Goal: Task Accomplishment & Management: Manage account settings

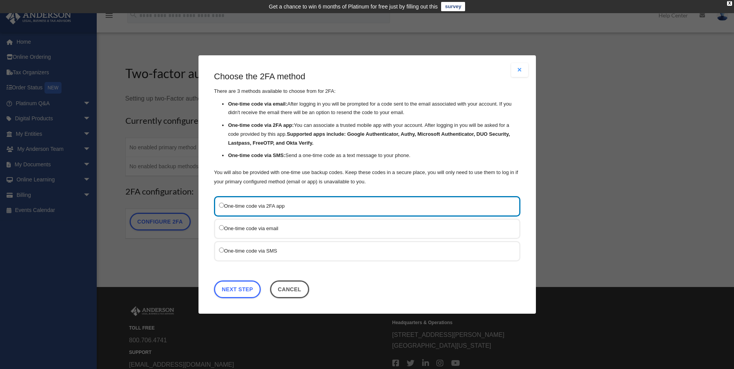
click at [266, 250] on label "One-time code via SMS" at bounding box center [363, 251] width 288 height 10
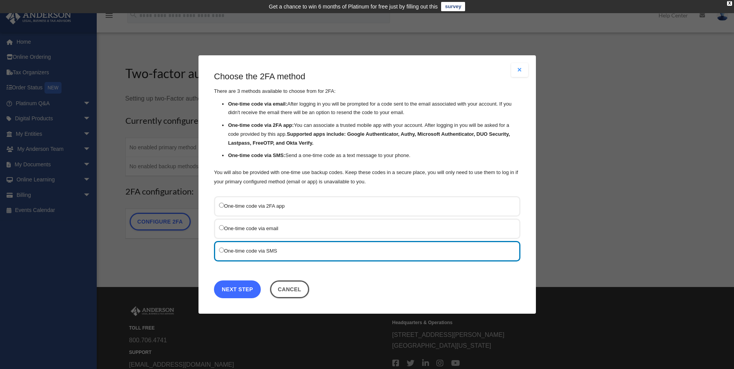
click at [245, 289] on link "Next Step" at bounding box center [237, 289] width 47 height 18
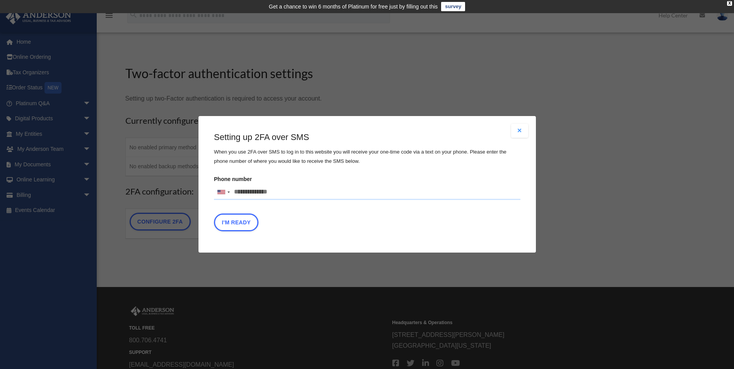
drag, startPoint x: 281, startPoint y: 193, endPoint x: 175, endPoint y: 201, distance: 105.9
click at [175, 201] on div "Are you sure? Any unsaved changes will be lost! Yes No Choose the 2FA method Th…" at bounding box center [367, 184] width 734 height 369
type input "**********"
click at [249, 227] on button "I'm Ready" at bounding box center [236, 223] width 44 height 18
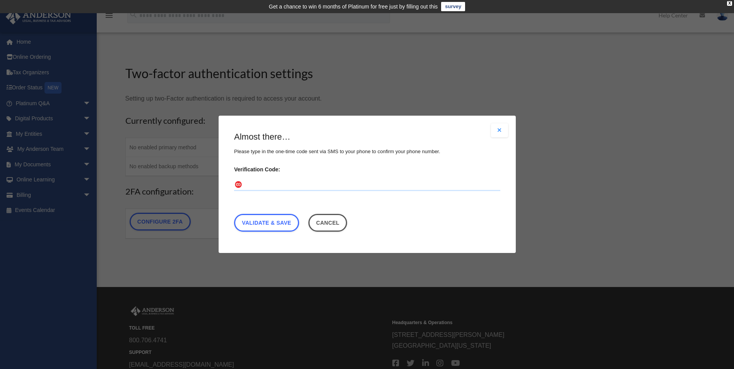
click at [284, 184] on input "Verification Code:" at bounding box center [367, 185] width 266 height 12
type input "******"
click at [263, 225] on link "Validate & Save" at bounding box center [266, 223] width 65 height 18
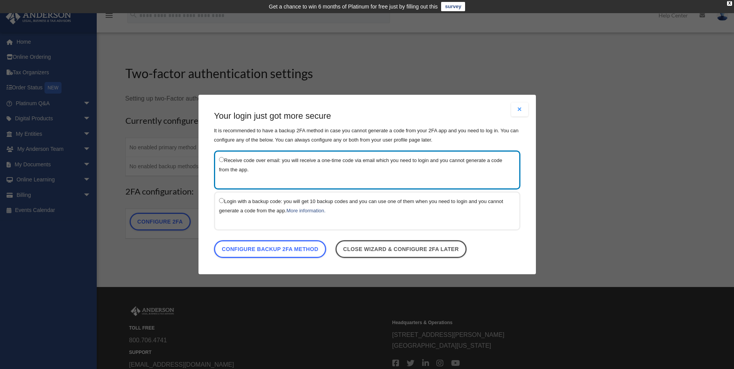
click at [222, 162] on label "Receive code over email: you will receive a one-time code via email which you n…" at bounding box center [363, 164] width 288 height 19
click at [273, 249] on link "Configure backup 2FA method" at bounding box center [270, 249] width 112 height 18
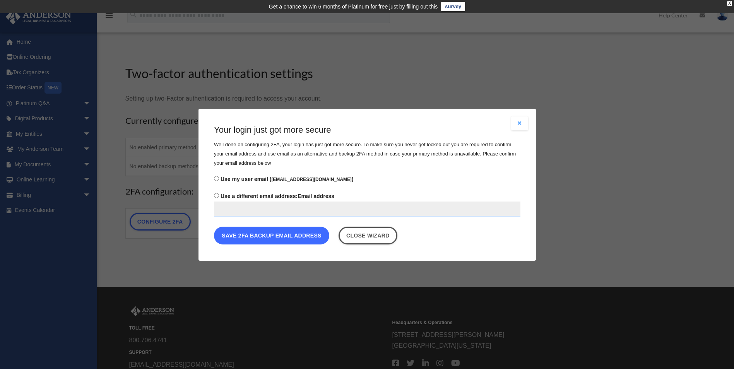
click at [258, 237] on button "Save 2FA backup email address" at bounding box center [271, 235] width 115 height 18
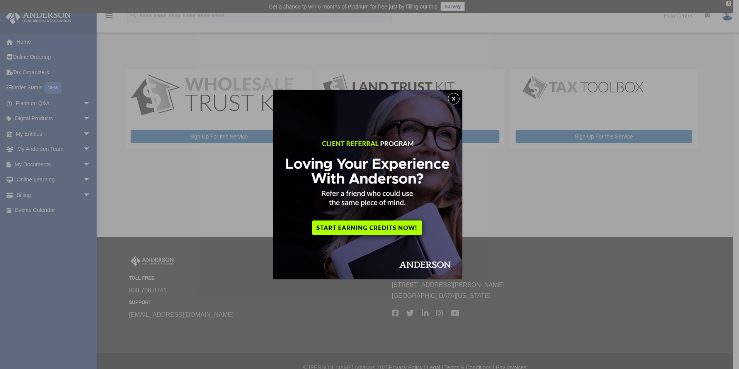
click at [460, 97] on button "x" at bounding box center [454, 99] width 12 height 12
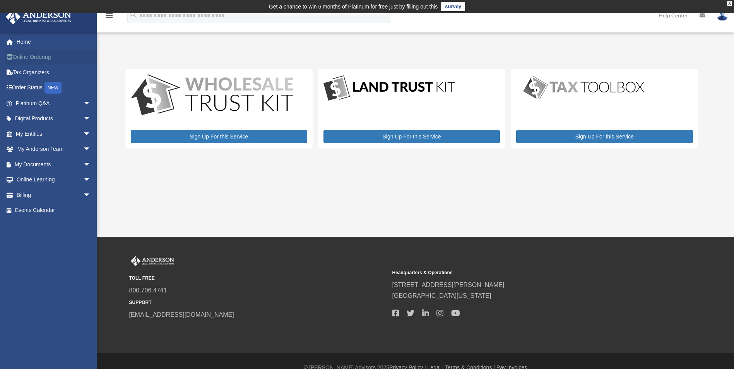
click at [31, 56] on link "Online Ordering" at bounding box center [53, 57] width 97 height 15
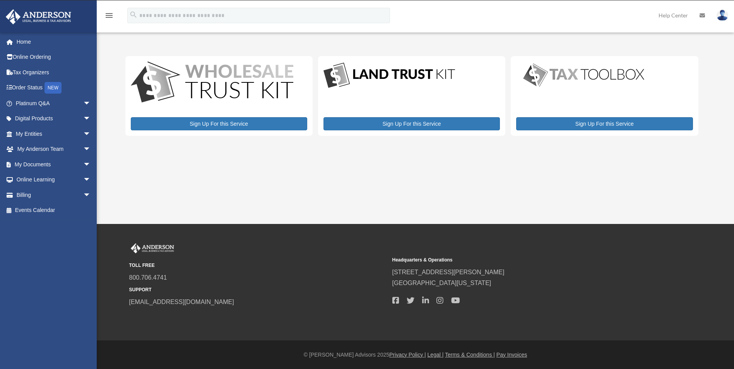
scroll to position [5, 0]
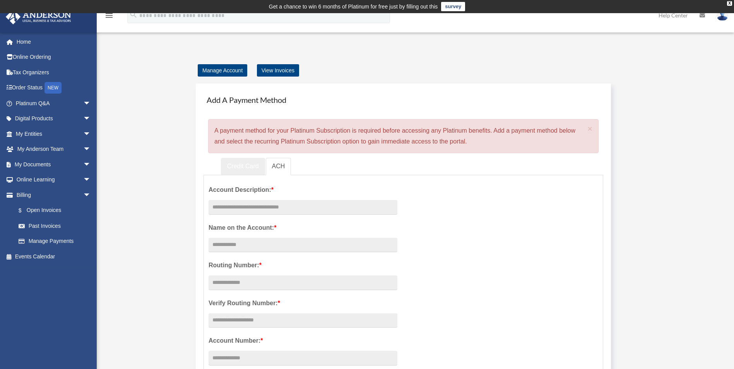
click at [244, 164] on link "Credit Card" at bounding box center [243, 166] width 44 height 17
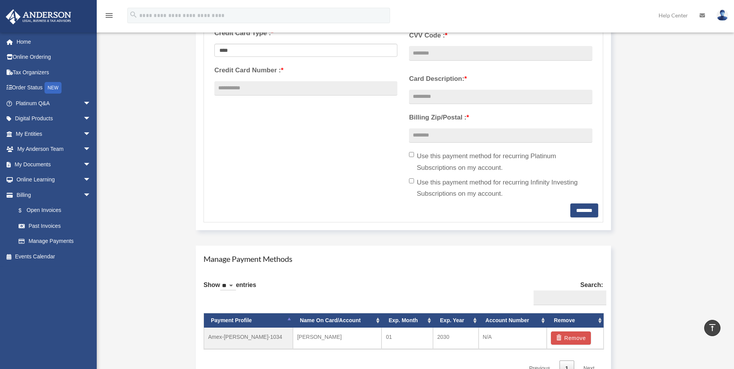
scroll to position [309, 0]
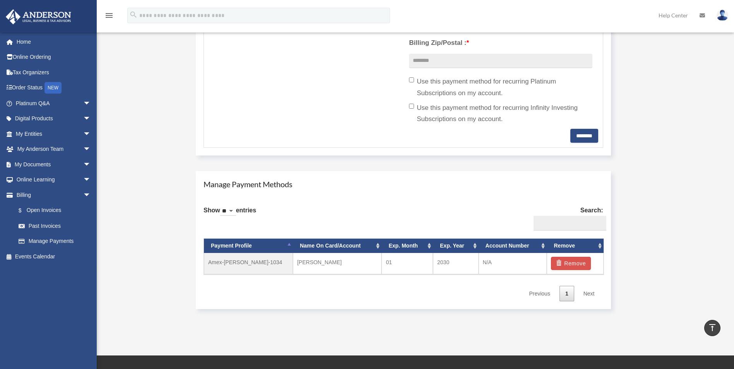
click at [236, 208] on select "** ** ** ***" at bounding box center [228, 211] width 16 height 9
click at [375, 208] on div "Show ** ** ** *** entries Search: Payment Profile Name On Card/Account Exp. Mon…" at bounding box center [402, 250] width 399 height 101
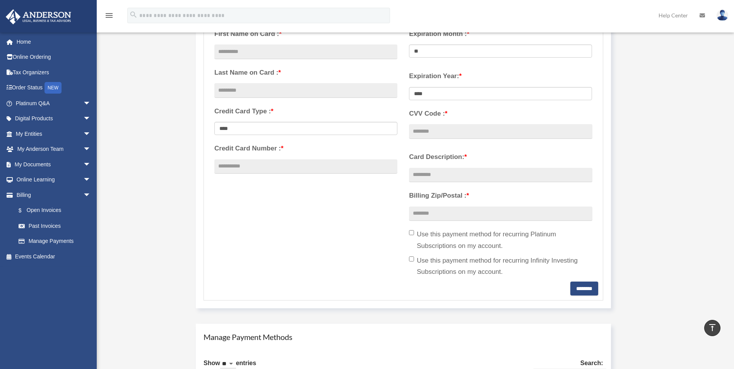
scroll to position [0, 0]
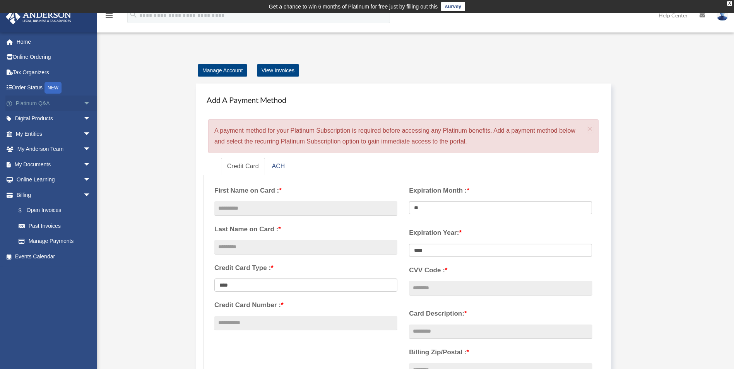
click at [41, 102] on link "Platinum Q&A arrow_drop_down" at bounding box center [53, 103] width 97 height 15
click at [72, 102] on link "Platinum Q&A arrow_drop_down" at bounding box center [53, 103] width 97 height 15
click at [83, 102] on span "arrow_drop_down" at bounding box center [90, 104] width 15 height 16
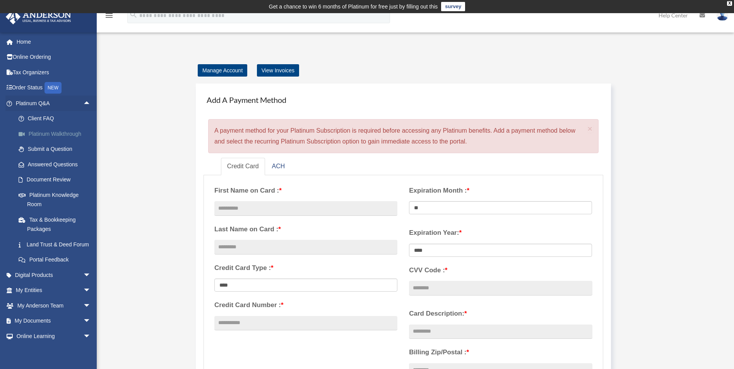
click at [67, 137] on link "Platinum Walkthrough" at bounding box center [57, 133] width 92 height 15
click at [69, 134] on link "Platinum Walkthrough" at bounding box center [57, 133] width 92 height 15
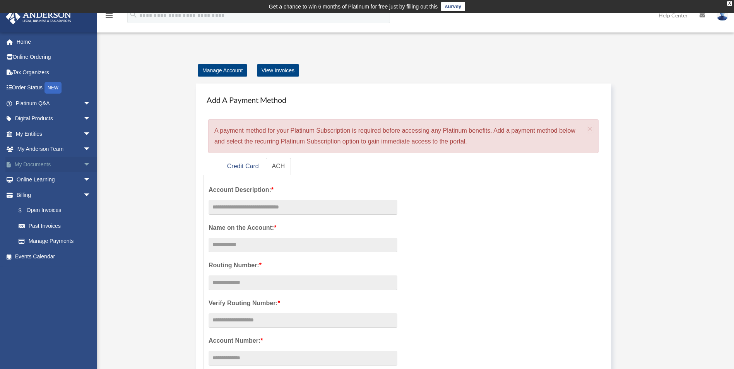
click at [40, 169] on link "My Documents arrow_drop_down" at bounding box center [53, 164] width 97 height 15
click at [59, 149] on link "My Anderson Team arrow_drop_down" at bounding box center [53, 149] width 97 height 15
click at [83, 147] on span "arrow_drop_down" at bounding box center [90, 150] width 15 height 16
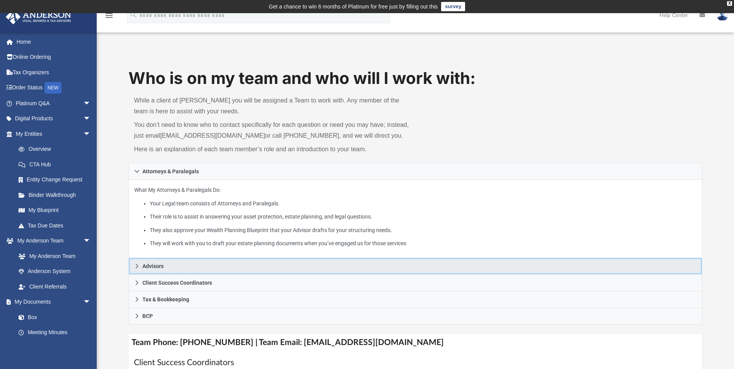
click at [160, 268] on span "Advisors" at bounding box center [152, 265] width 21 height 5
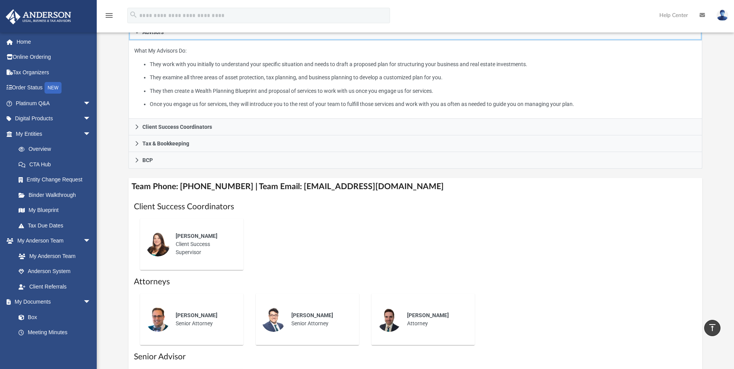
scroll to position [116, 0]
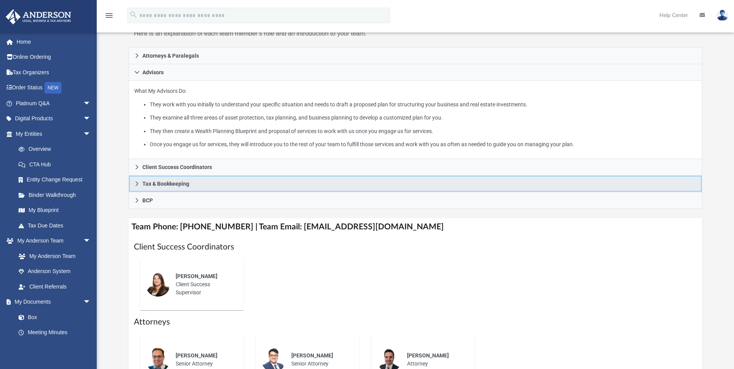
click at [148, 186] on span "Tax & Bookkeeping" at bounding box center [165, 183] width 47 height 5
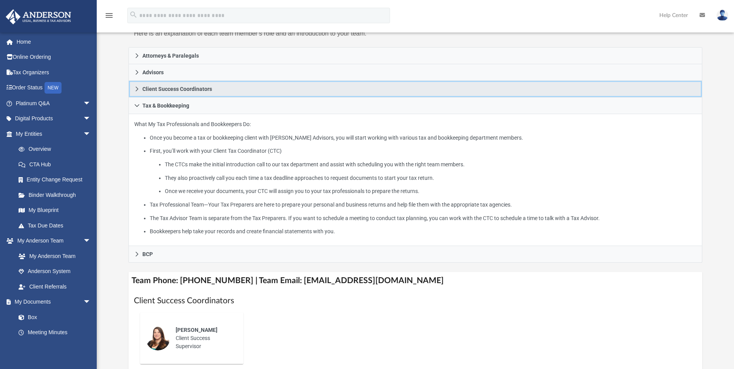
click at [135, 89] on icon at bounding box center [136, 88] width 5 height 5
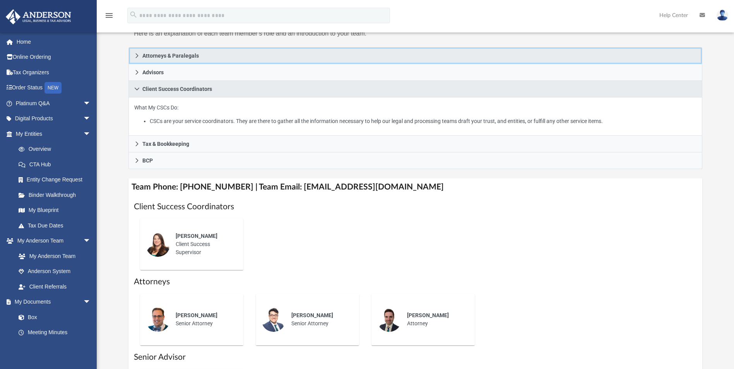
click at [143, 56] on span "Attorneys & Paralegals" at bounding box center [170, 55] width 56 height 5
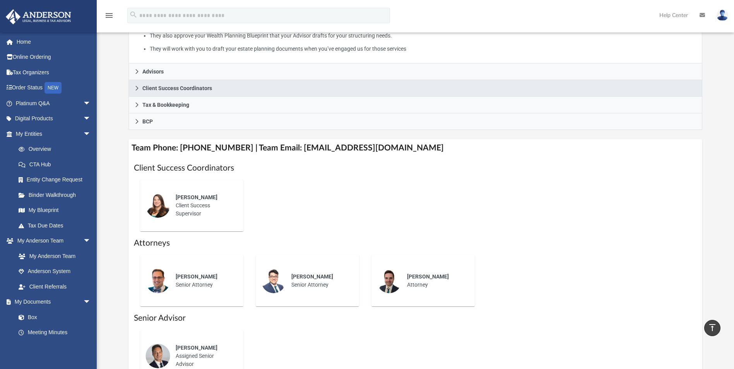
scroll to position [193, 0]
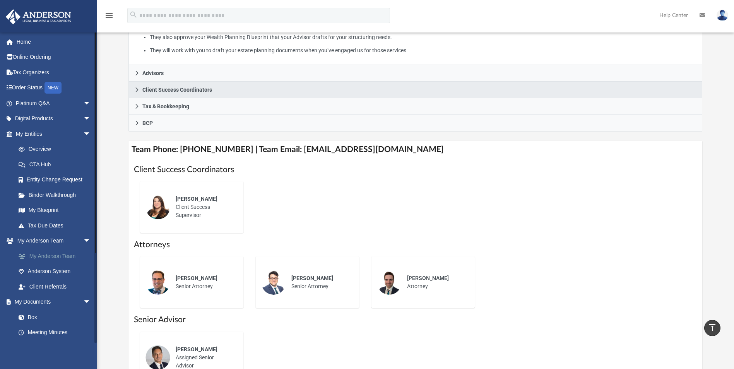
click at [66, 260] on link "My Anderson Team" at bounding box center [57, 255] width 92 height 15
click at [63, 255] on link "My Anderson Team" at bounding box center [57, 255] width 92 height 15
click at [63, 272] on link "Anderson System" at bounding box center [57, 271] width 92 height 15
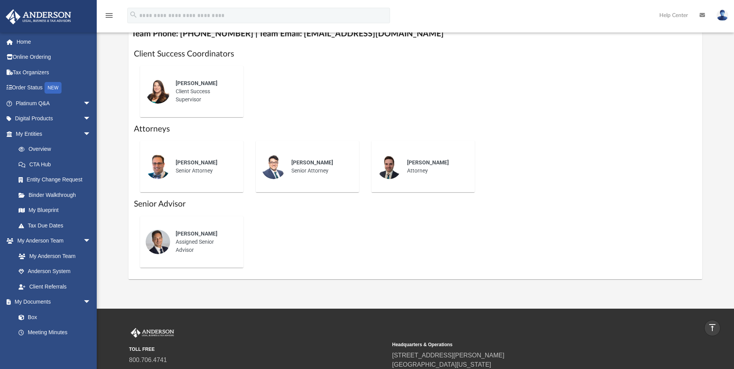
scroll to position [386, 0]
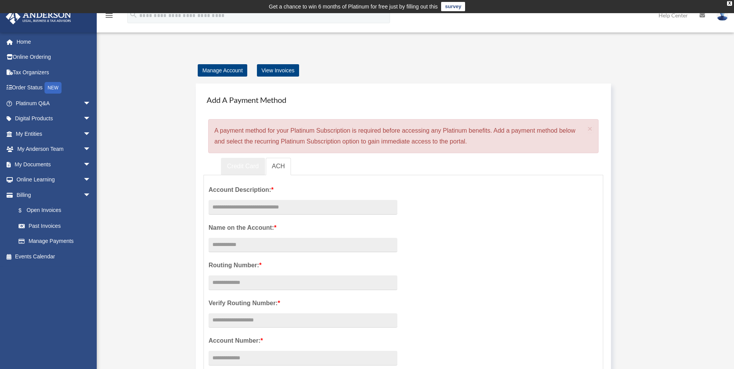
click at [254, 165] on link "Credit Card" at bounding box center [243, 166] width 44 height 17
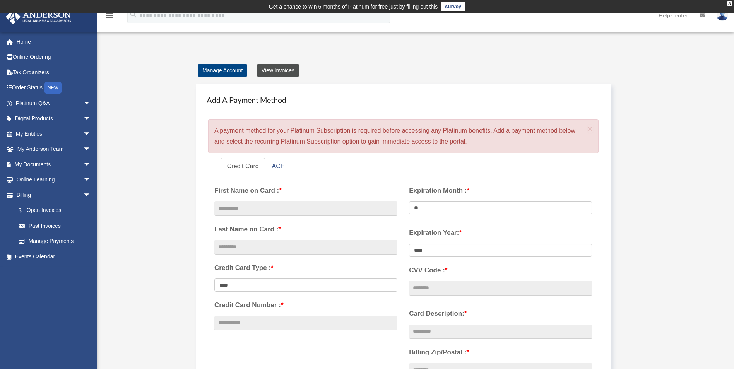
click at [276, 66] on link "View Invoices" at bounding box center [278, 70] width 42 height 12
click at [280, 73] on link "View Invoices" at bounding box center [278, 70] width 42 height 12
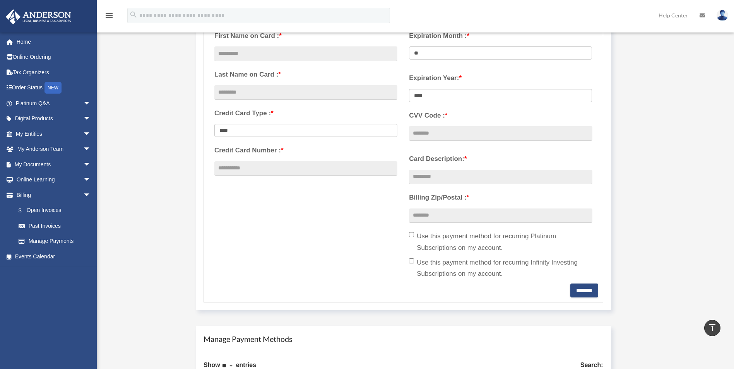
scroll to position [23, 0]
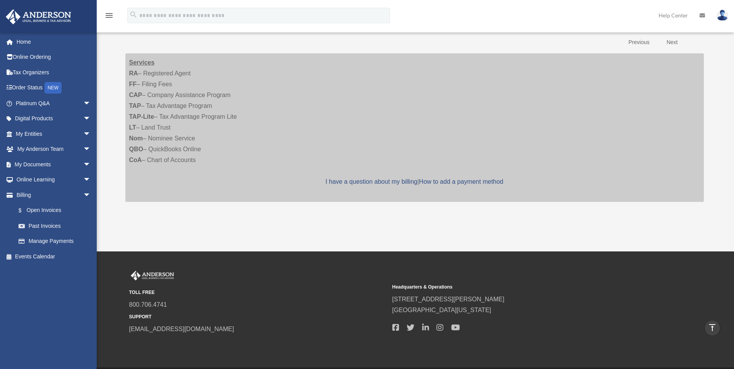
scroll to position [13, 0]
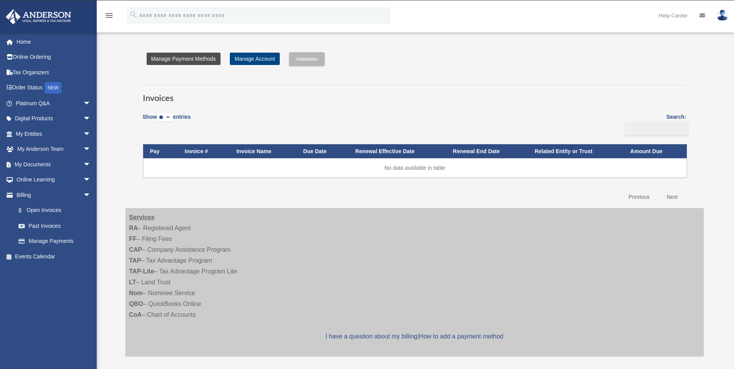
click at [173, 56] on link "Manage Payment Methods" at bounding box center [184, 59] width 74 height 12
click at [43, 113] on link "Digital Products arrow_drop_down" at bounding box center [53, 118] width 97 height 15
